Goal: Task Accomplishment & Management: Use online tool/utility

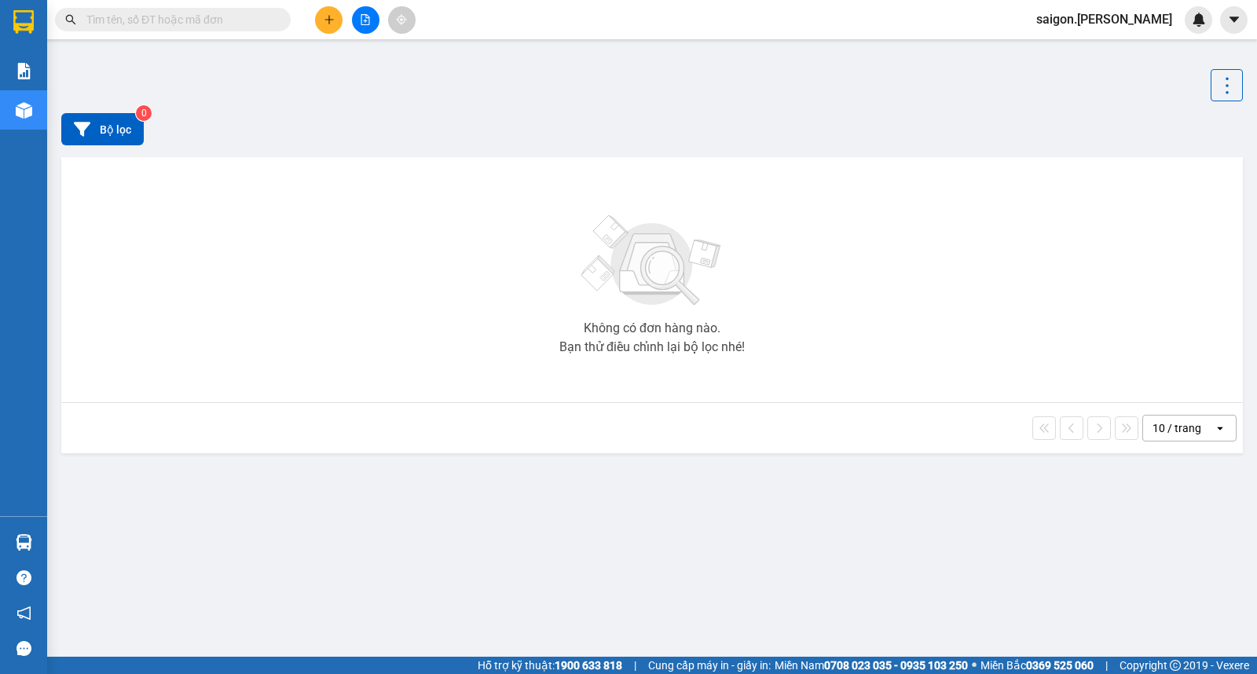
click at [190, 26] on input "text" at bounding box center [178, 19] width 185 height 17
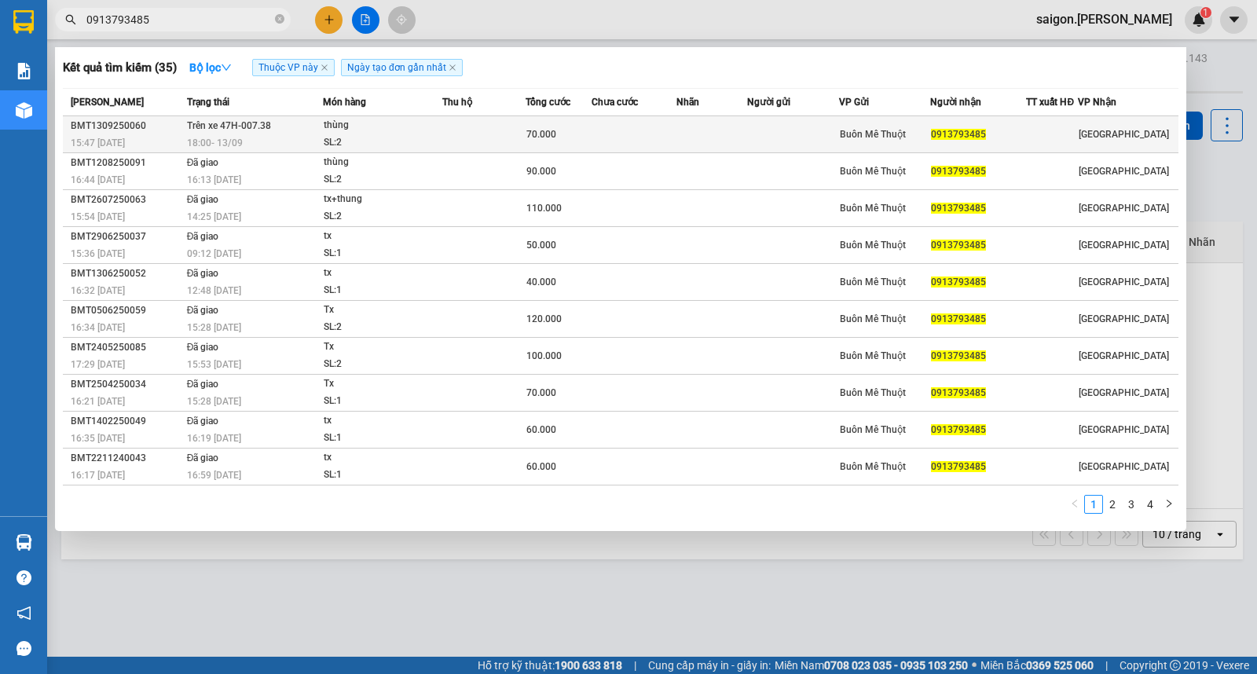
type input "0913793485"
click at [350, 120] on div "thùng" at bounding box center [383, 125] width 118 height 17
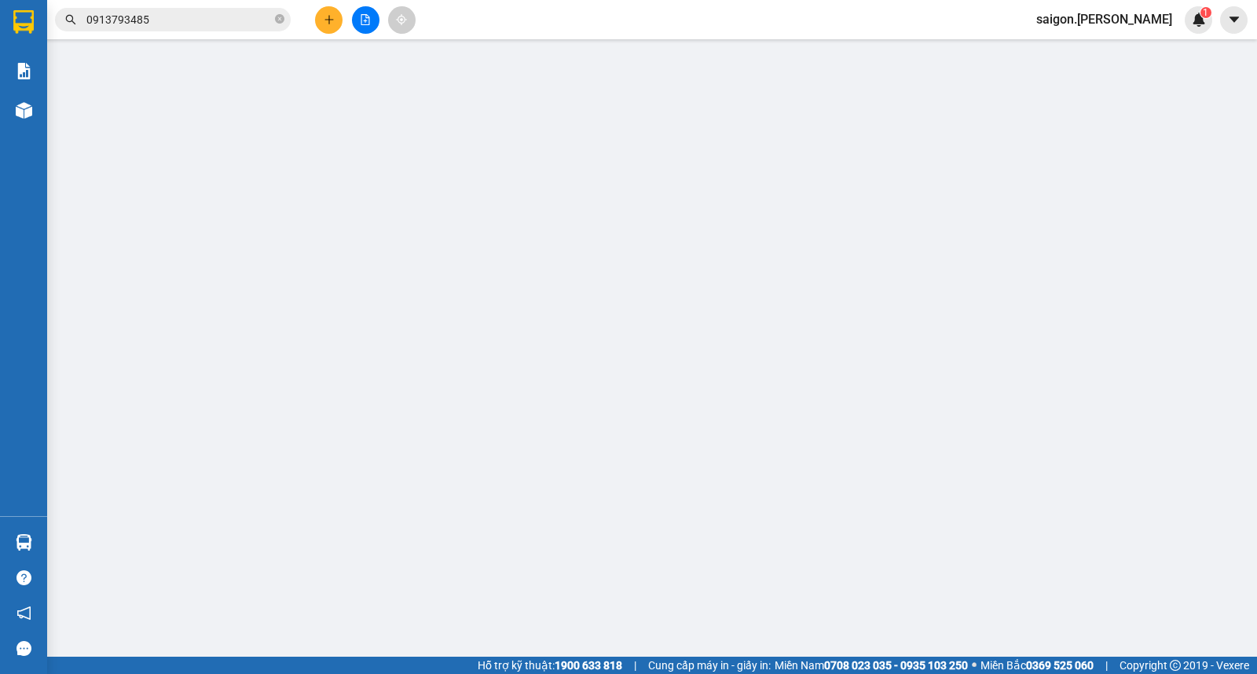
type input "0913793485"
type input "70.000"
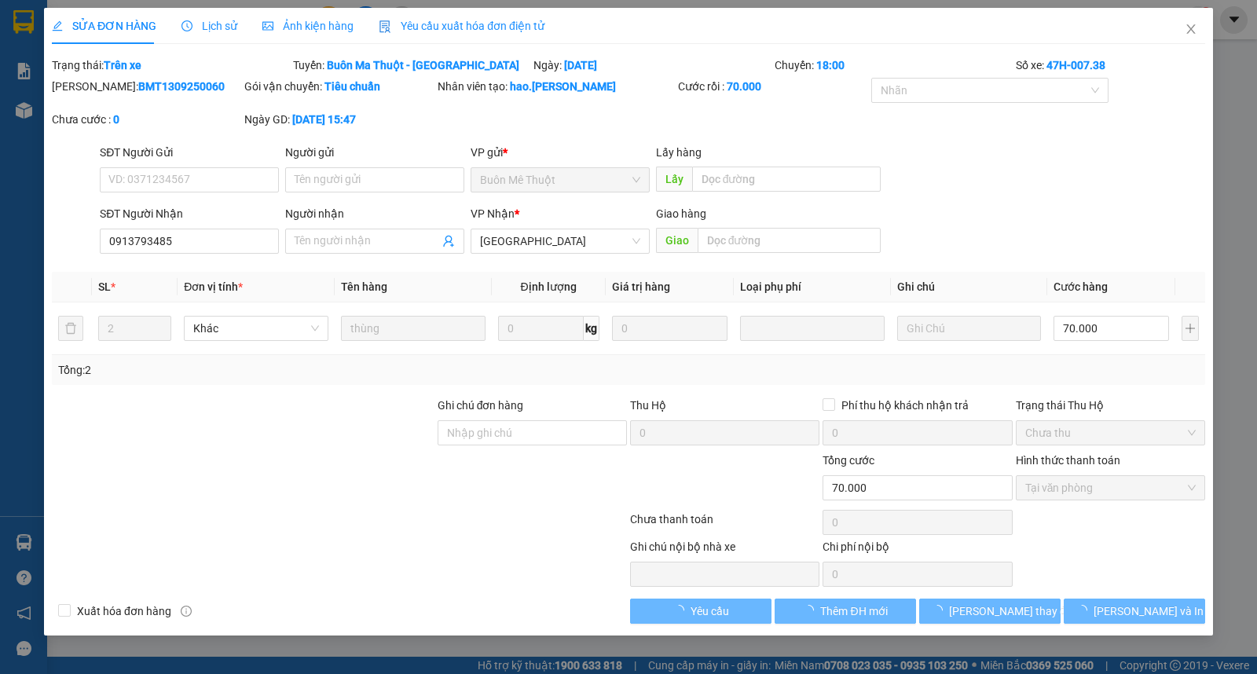
click at [207, 27] on span "Lịch sử" at bounding box center [209, 26] width 56 height 13
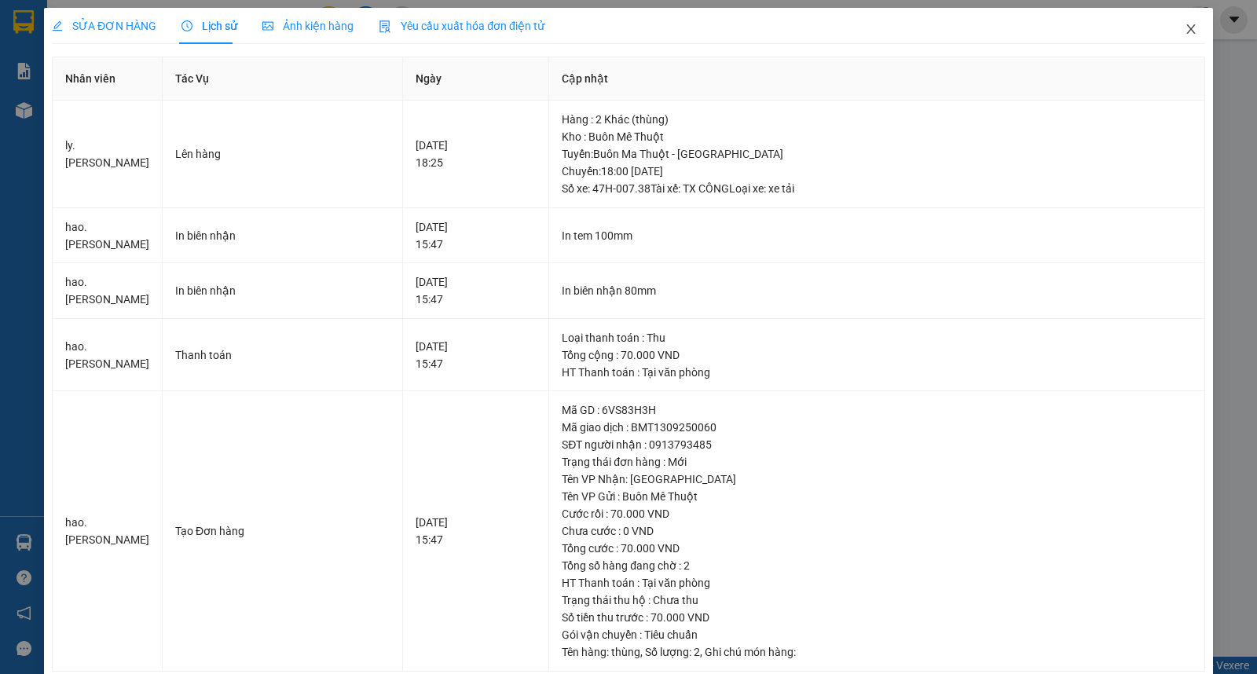
click at [1179, 19] on span "Close" at bounding box center [1191, 30] width 44 height 44
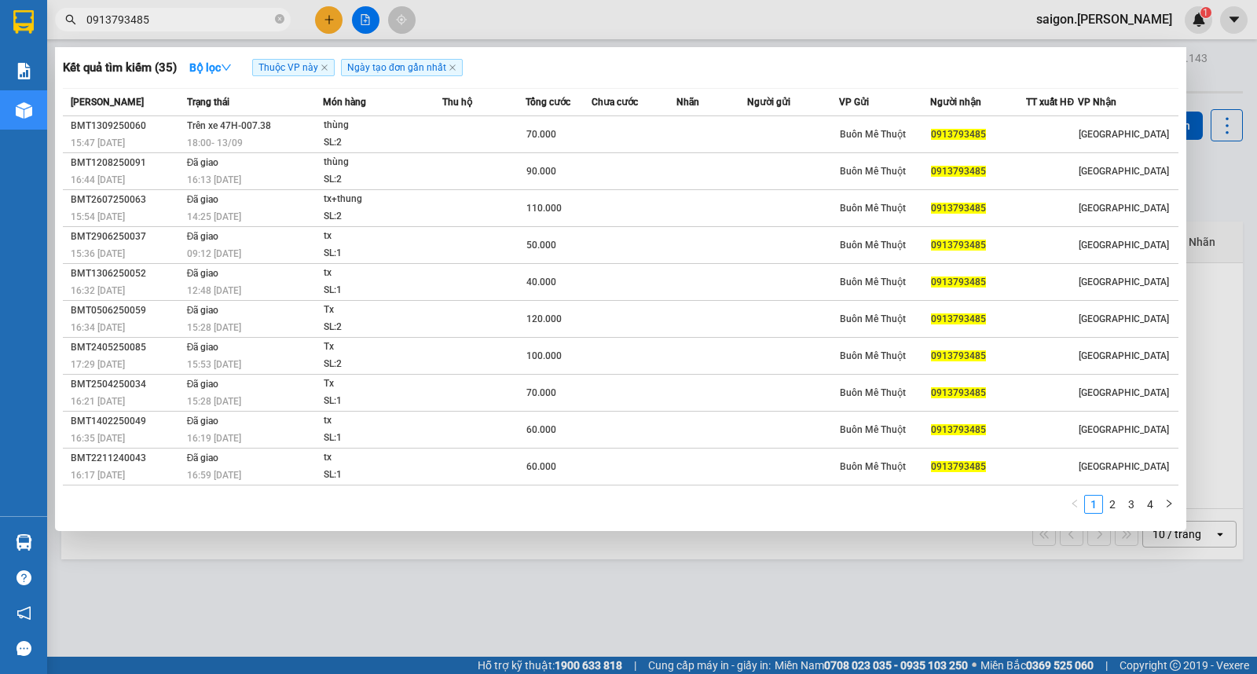
click at [193, 13] on input "0913793485" at bounding box center [178, 19] width 185 height 17
click at [772, 588] on div at bounding box center [628, 337] width 1257 height 674
